Goal: Transaction & Acquisition: Purchase product/service

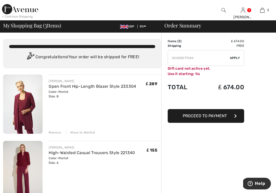
click at [212, 57] on input "TEXT" at bounding box center [199, 57] width 62 height 15
type input "G"
click at [184, 83] on td "Total" at bounding box center [183, 87] width 33 height 17
click at [113, 101] on div "JOSEPH RIBKOFF Open Front Hip-Length Blazer Style 233304 Color: Merlot Size: 8 …" at bounding box center [105, 105] width 112 height 60
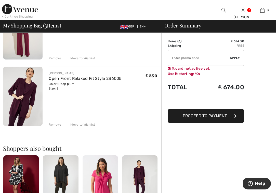
scroll to position [143, 0]
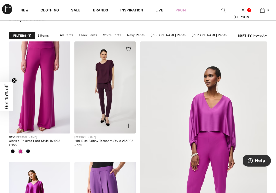
click at [104, 99] on img at bounding box center [104, 87] width 61 height 92
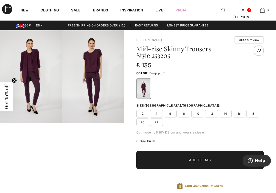
click at [86, 93] on img at bounding box center [93, 76] width 62 height 93
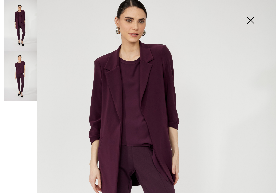
scroll to position [37, 0]
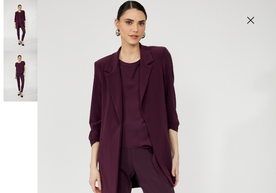
click at [249, 17] on img at bounding box center [249, 21] width 25 height 26
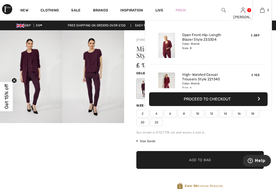
scroll to position [0, 0]
click at [167, 43] on img at bounding box center [166, 45] width 17 height 25
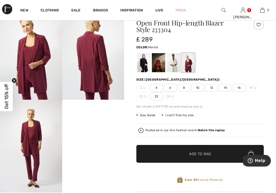
scroll to position [24, 0]
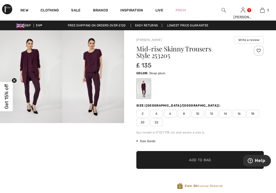
click at [23, 7] on div "New" at bounding box center [24, 10] width 20 height 20
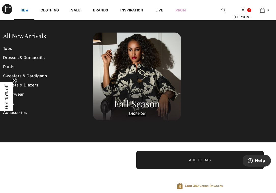
click at [23, 9] on link "New" at bounding box center [24, 10] width 8 height 5
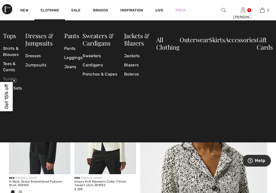
click at [8, 79] on link "Tunics" at bounding box center [14, 79] width 22 height 9
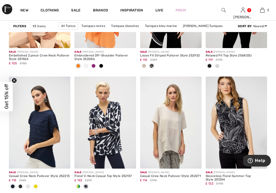
scroll to position [768, 0]
